Goal: Task Accomplishment & Management: Complete application form

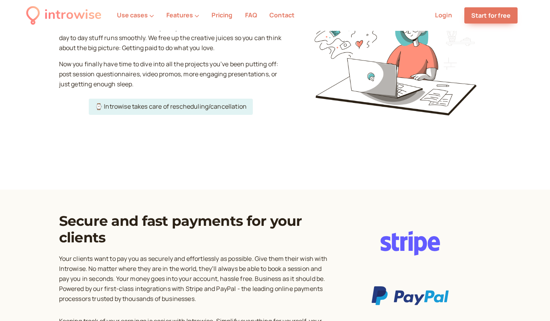
scroll to position [1469, 0]
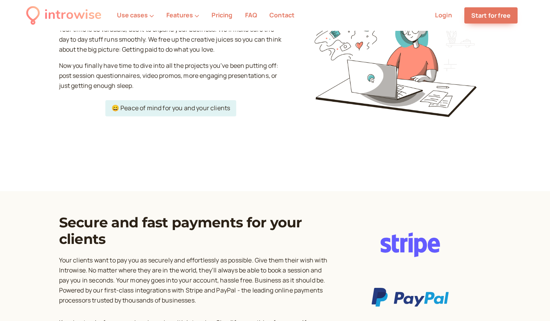
click at [443, 16] on link "Login" at bounding box center [443, 15] width 17 height 8
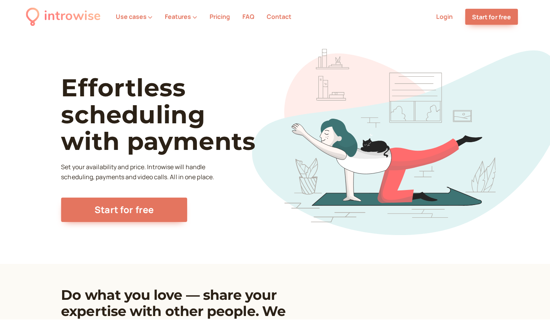
scroll to position [1469, 0]
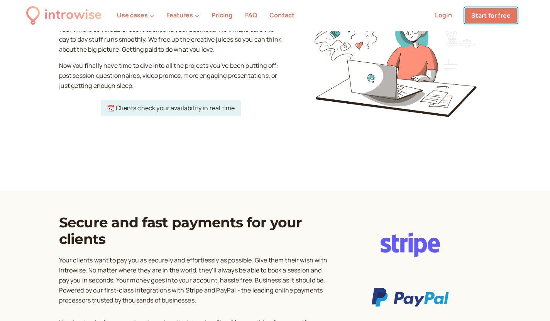
click at [480, 19] on link "Start for free" at bounding box center [490, 15] width 53 height 16
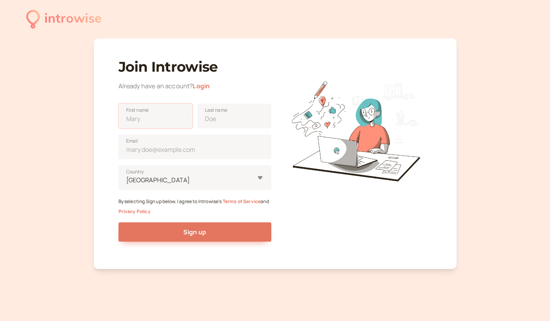
click at [172, 124] on input "First name" at bounding box center [155, 116] width 74 height 25
type input "Hadassah"
type input "Tientcheu"
type input "[EMAIL_ADDRESS][DOMAIN_NAME]"
type input "[GEOGRAPHIC_DATA]"
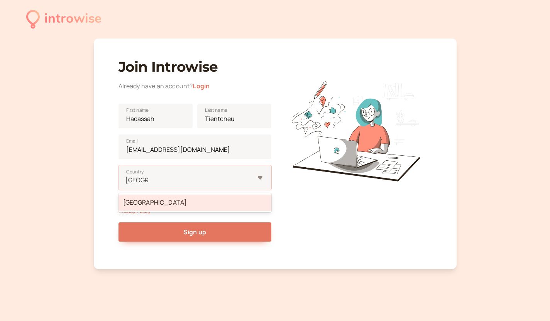
click at [185, 206] on div "[GEOGRAPHIC_DATA]" at bounding box center [194, 203] width 153 height 16
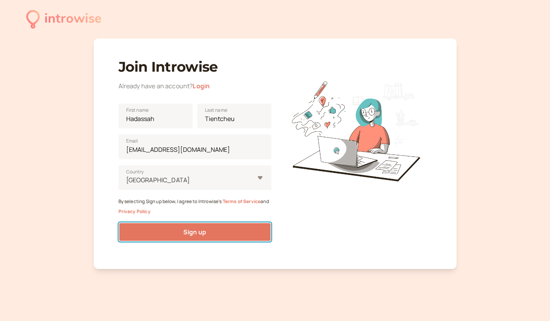
click at [194, 234] on span "Sign up" at bounding box center [194, 232] width 23 height 8
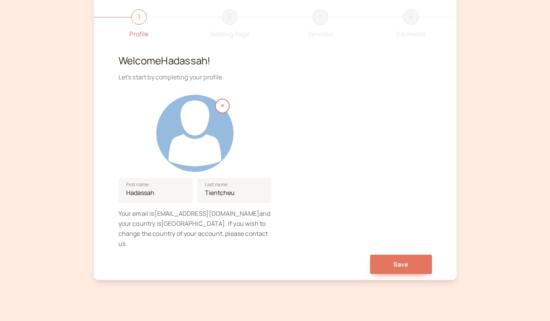
scroll to position [45, 0]
click at [374, 249] on div "Save" at bounding box center [274, 261] width 313 height 25
click at [389, 255] on button "Save" at bounding box center [401, 264] width 62 height 19
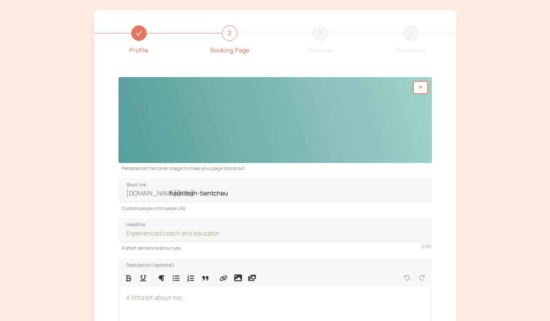
scroll to position [29, 0]
click at [258, 143] on div at bounding box center [274, 120] width 313 height 86
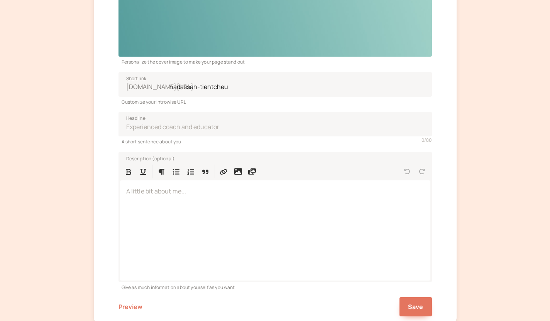
scroll to position [193, 0]
